Goal: Find specific page/section: Find specific page/section

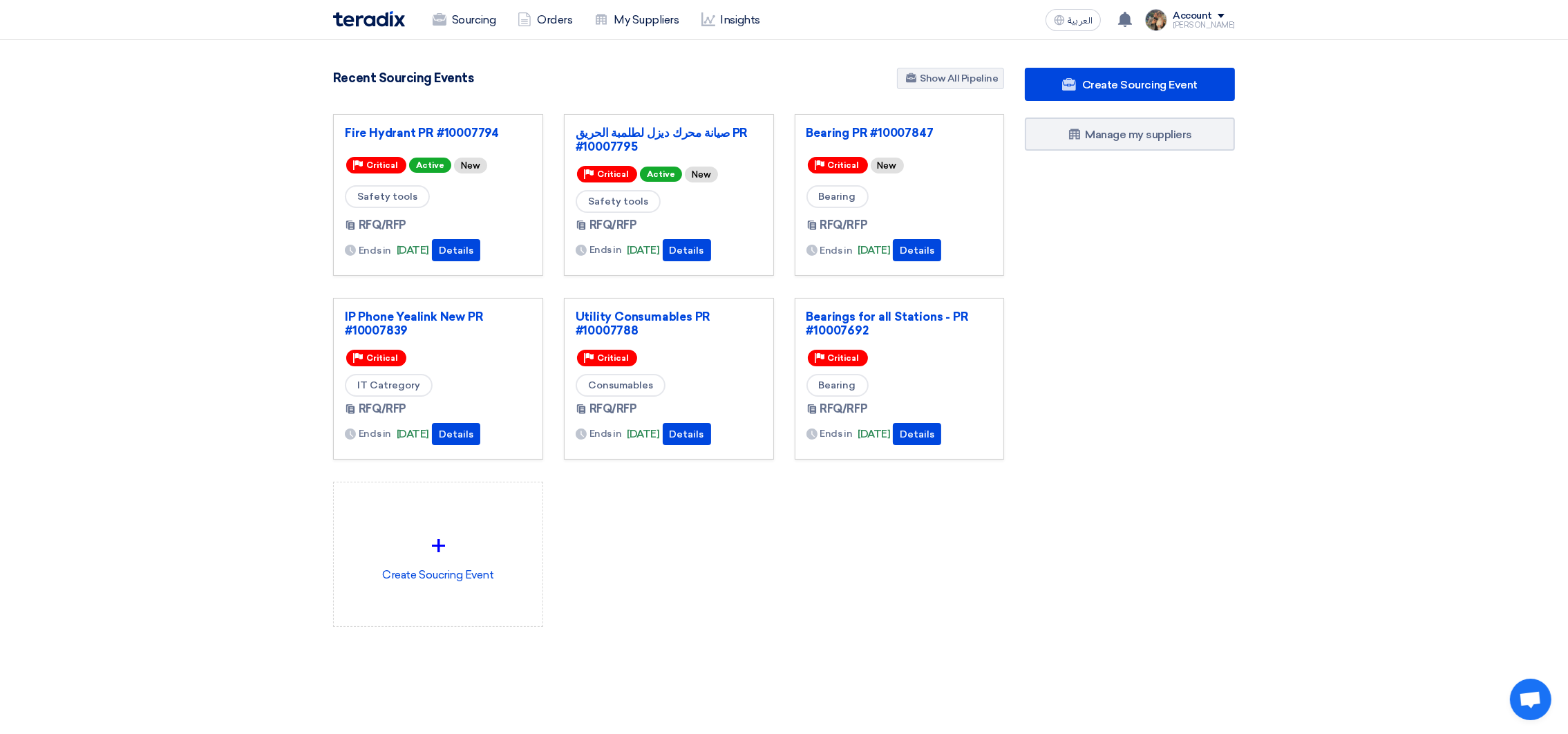
click at [540, 86] on div "Recent Sourcing Events Show All Pipeline" at bounding box center [669, 79] width 671 height 24
click at [885, 128] on link "Bearing PR #10007847" at bounding box center [900, 133] width 187 height 14
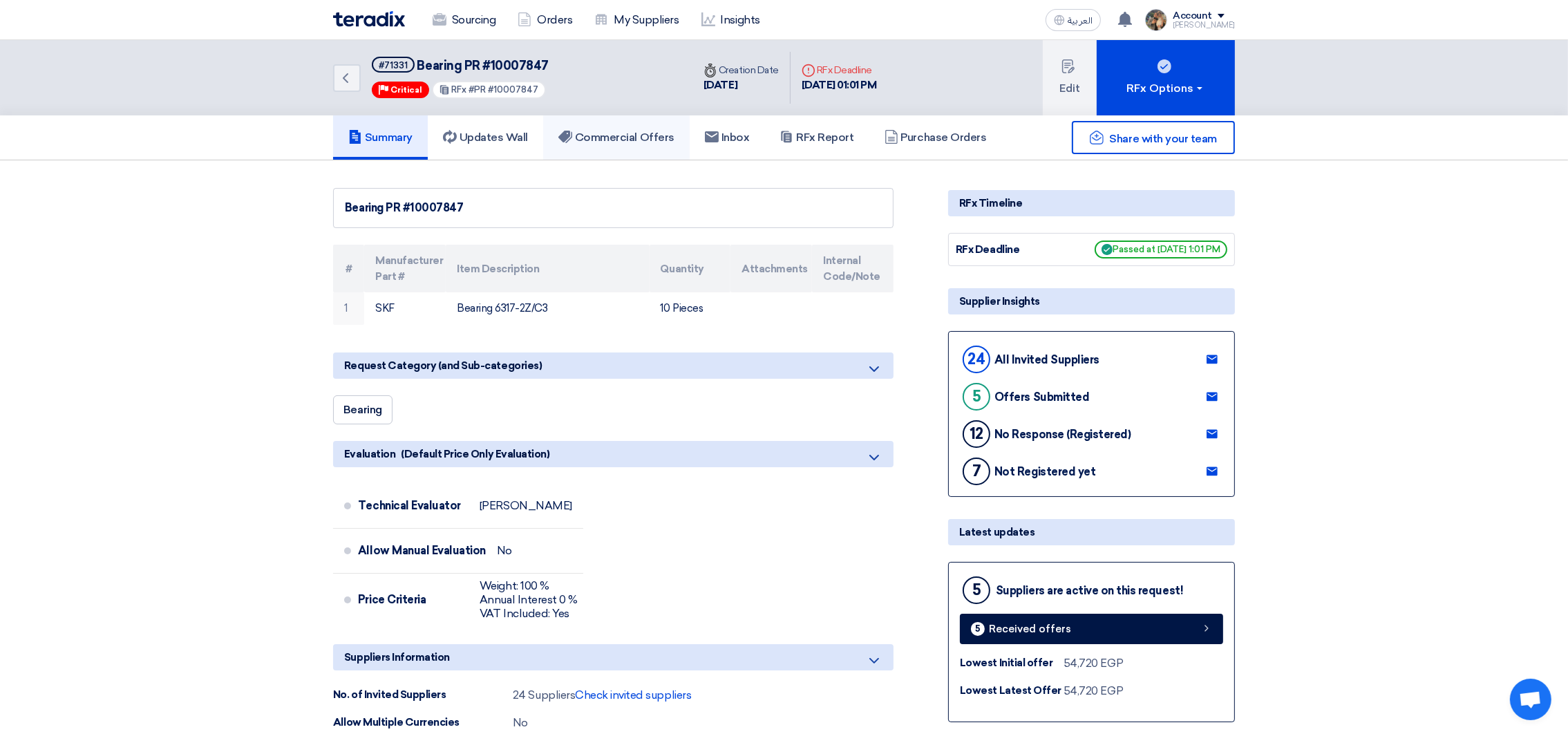
click at [629, 146] on link "Commercial Offers" at bounding box center [616, 138] width 147 height 44
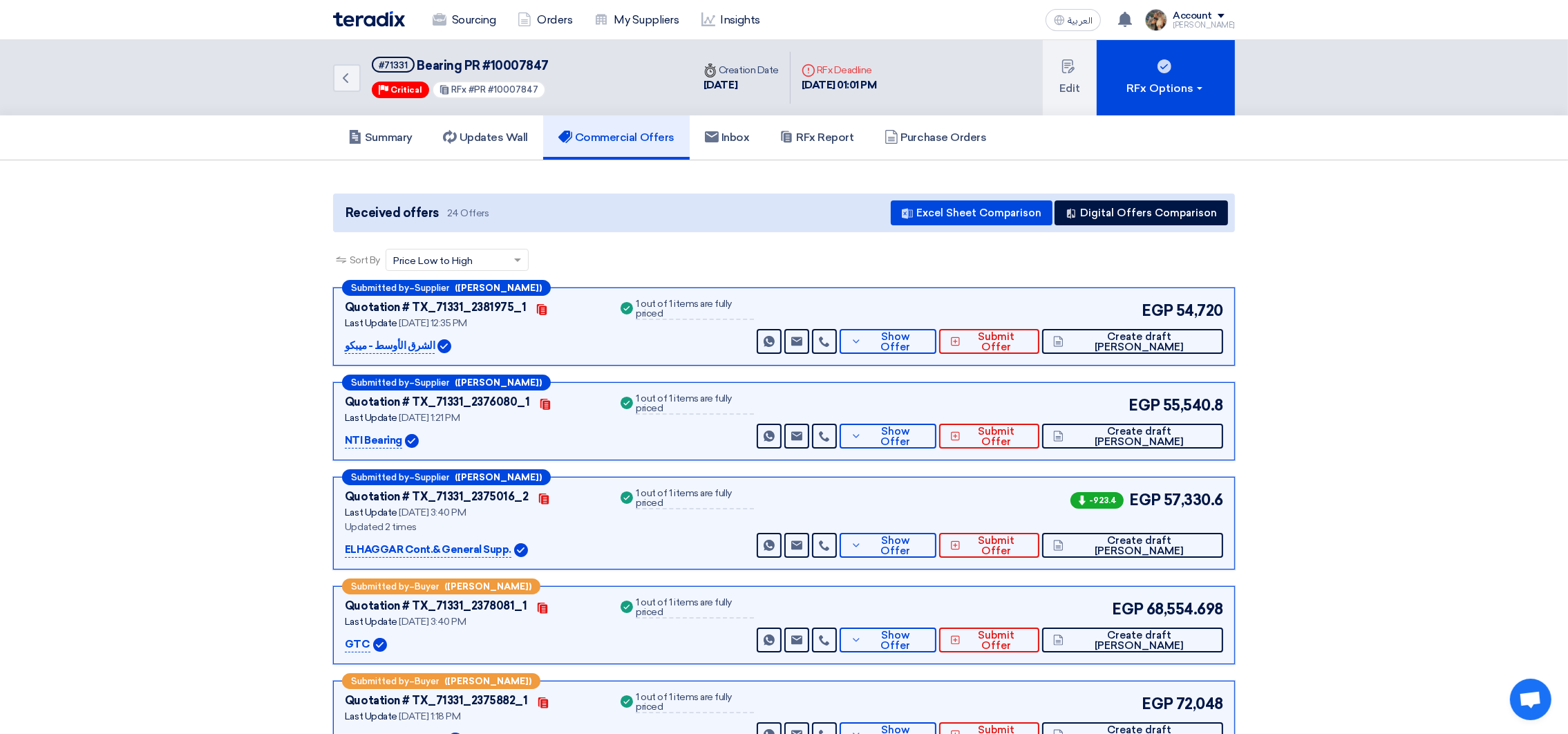
click at [366, 27] on div "Sourcing Orders My Suppliers Insights" at bounding box center [604, 20] width 541 height 30
click at [368, 18] on img at bounding box center [369, 19] width 72 height 16
